Goal: Check status

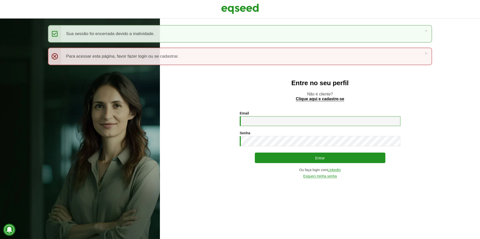
click at [252, 125] on input "Email *" at bounding box center [320, 121] width 161 height 10
type input "**********"
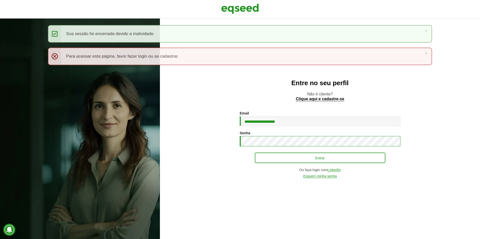
click at [255, 153] on button "Entrar" at bounding box center [320, 158] width 130 height 11
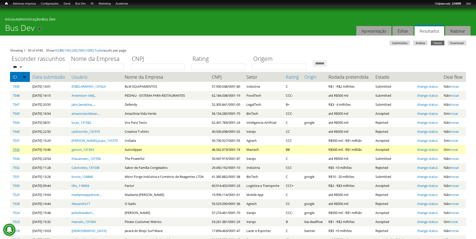
click at [19, 150] on link "7535" at bounding box center [16, 150] width 7 height 5
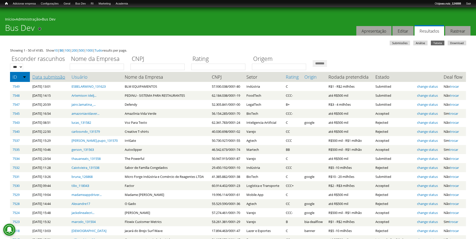
click at [44, 75] on link "Data submissão" at bounding box center [49, 77] width 34 height 5
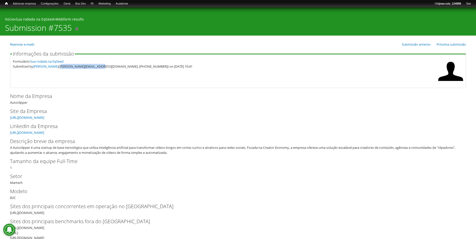
drag, startPoint x: 66, startPoint y: 67, endPoint x: 102, endPoint y: 83, distance: 38.5
click at [102, 83] on fieldset "Informações da submissão Formulário: Sua rodada na EqSeed Submitted by Gerson S…" at bounding box center [238, 69] width 456 height 37
copy div "gerson@autoclipper.liv"
